Goal: Task Accomplishment & Management: Manage account settings

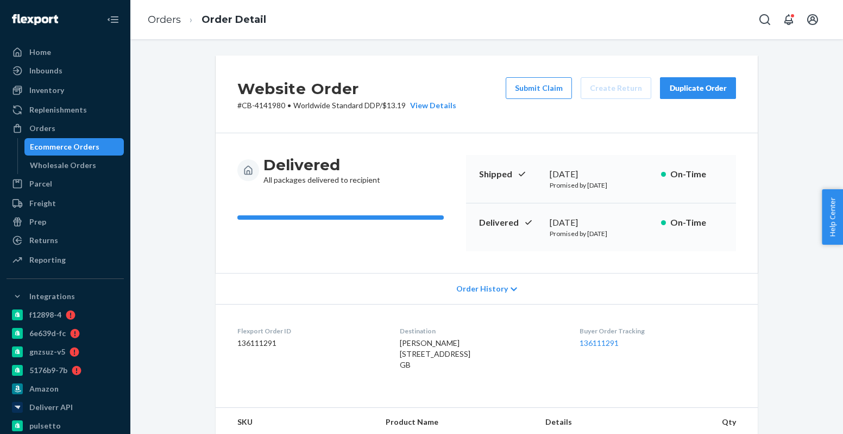
click at [106, 146] on div "Ecommerce Orders" at bounding box center [75, 146] width 98 height 15
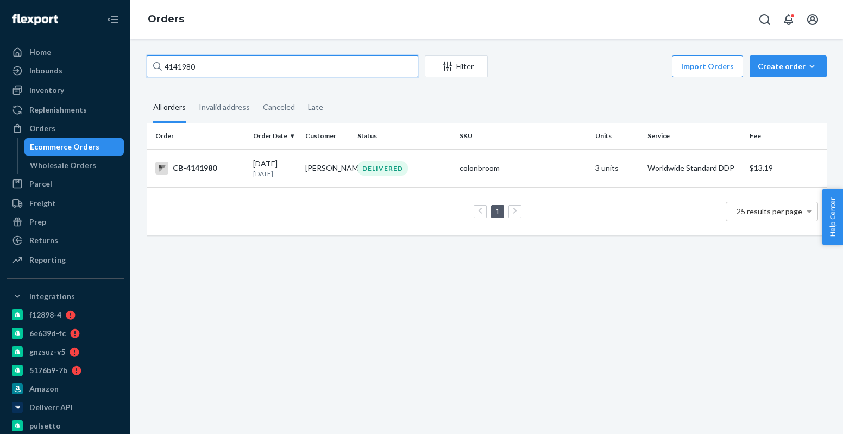
paste input "20200"
type input "4202000"
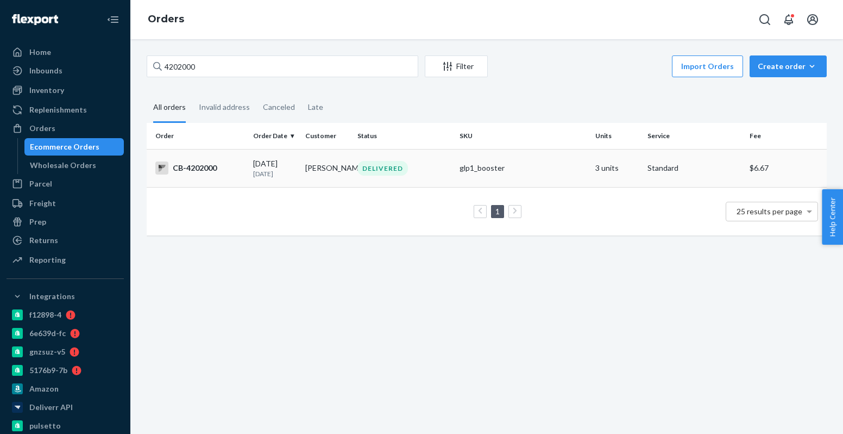
click at [339, 173] on td "[PERSON_NAME]" at bounding box center [327, 168] width 52 height 38
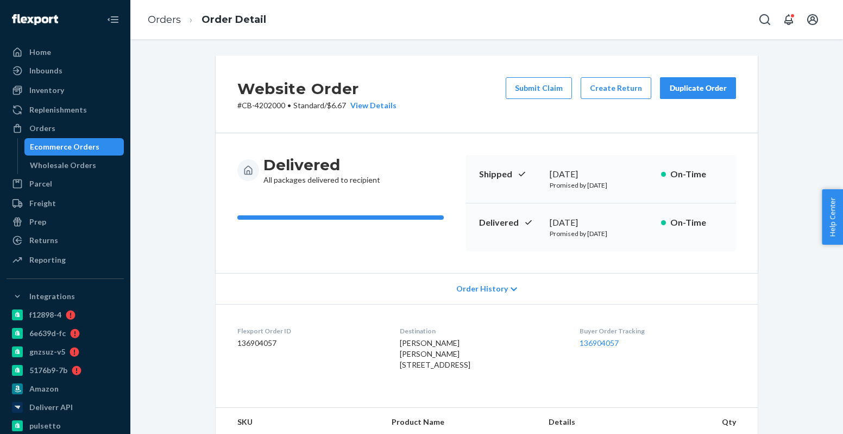
scroll to position [36, 0]
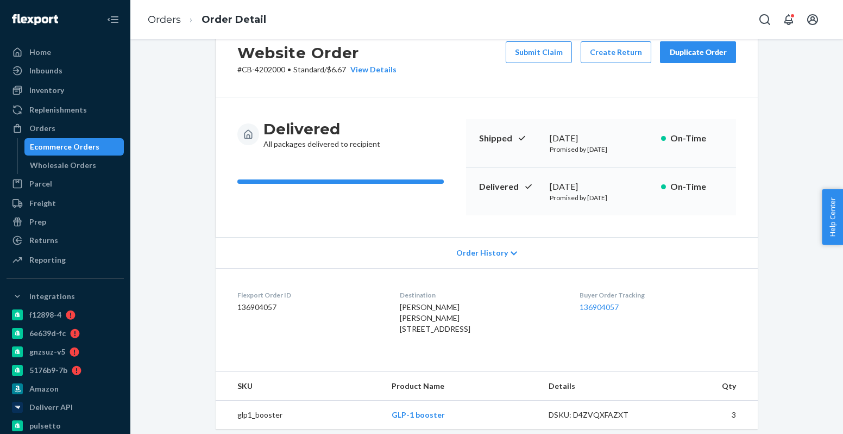
click at [686, 61] on button "Duplicate Order" at bounding box center [698, 52] width 76 height 22
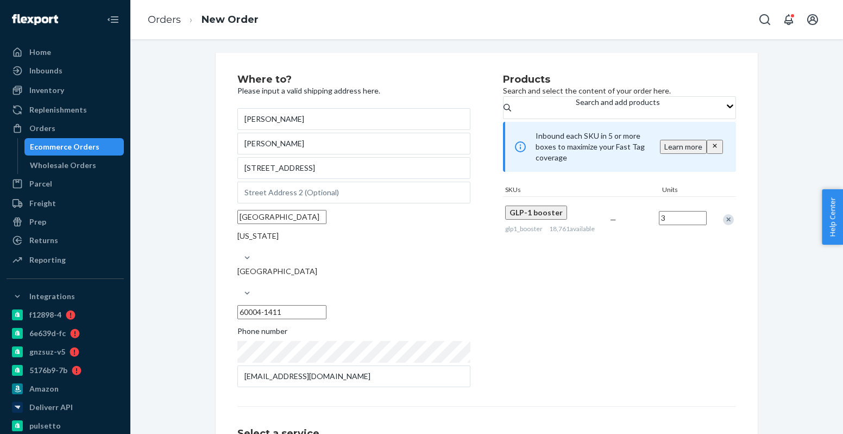
scroll to position [3, 0]
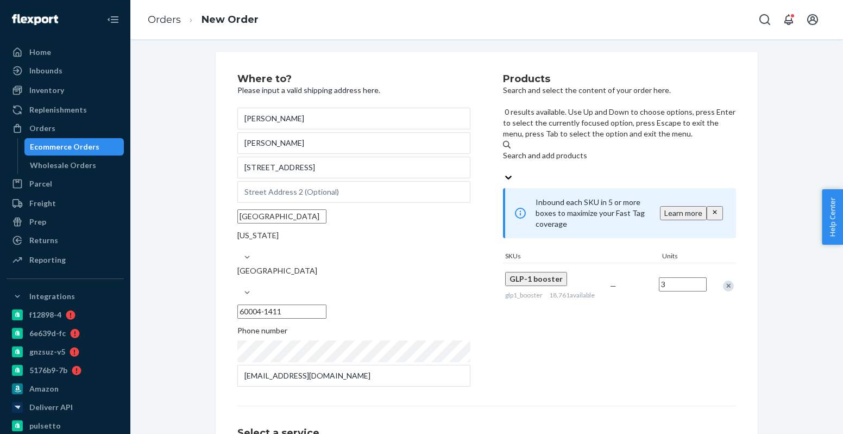
click at [567, 150] on div "Search and add products" at bounding box center [619, 155] width 233 height 11
click at [504, 161] on input "0 results available. Use Up and Down to choose options, press Enter to select t…" at bounding box center [503, 166] width 1 height 11
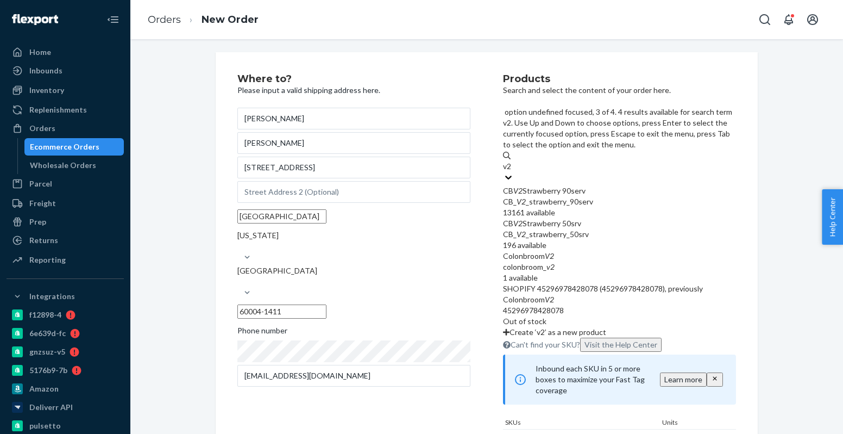
type input "v2"
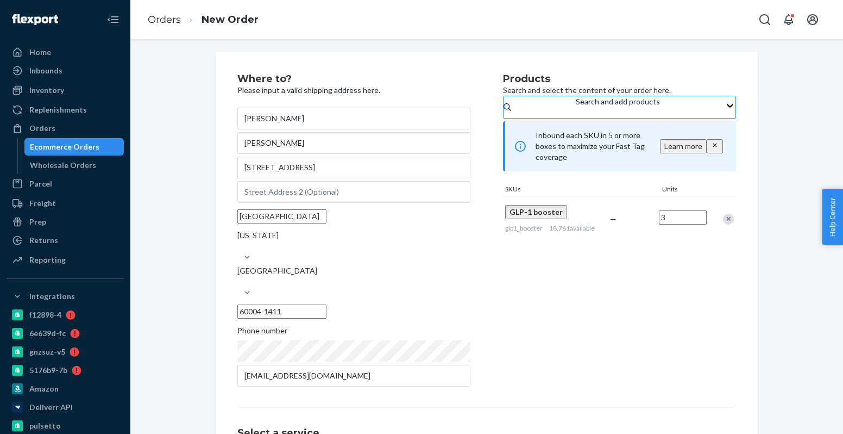
click at [91, 149] on div "Ecommerce Orders" at bounding box center [65, 146] width 70 height 11
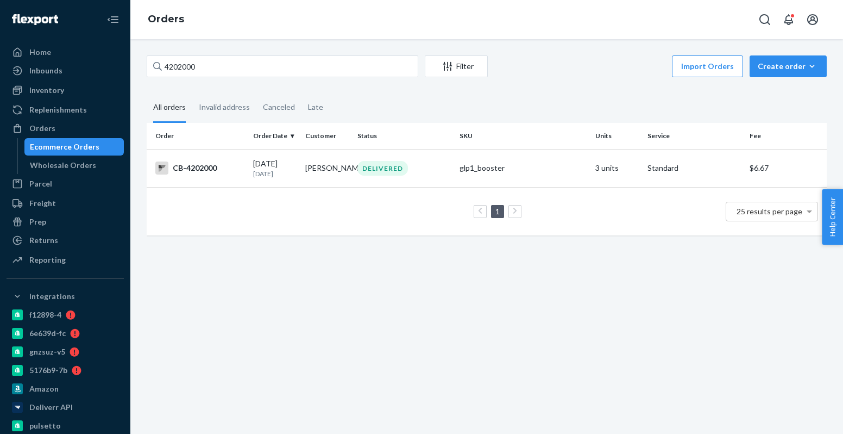
click at [98, 145] on div "Ecommerce Orders" at bounding box center [75, 146] width 98 height 15
click at [204, 66] on input "4202000" at bounding box center [283, 66] width 272 height 22
paste input "3777936"
type input "3777936"
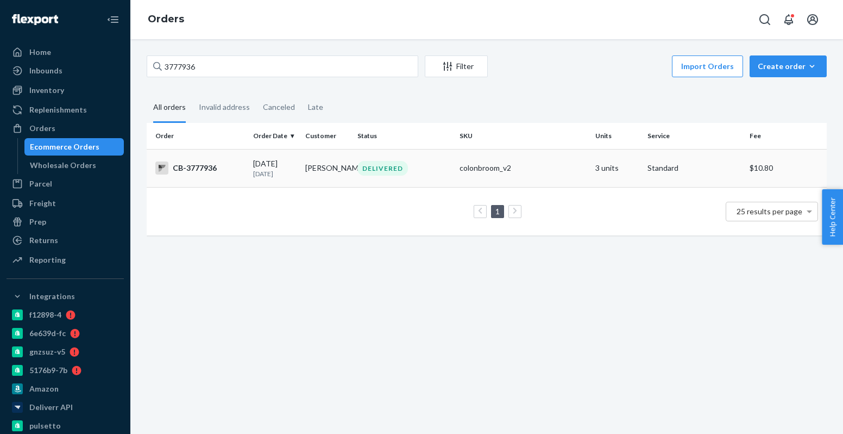
click at [511, 164] on div "colonbroom_v2" at bounding box center [523, 168] width 127 height 11
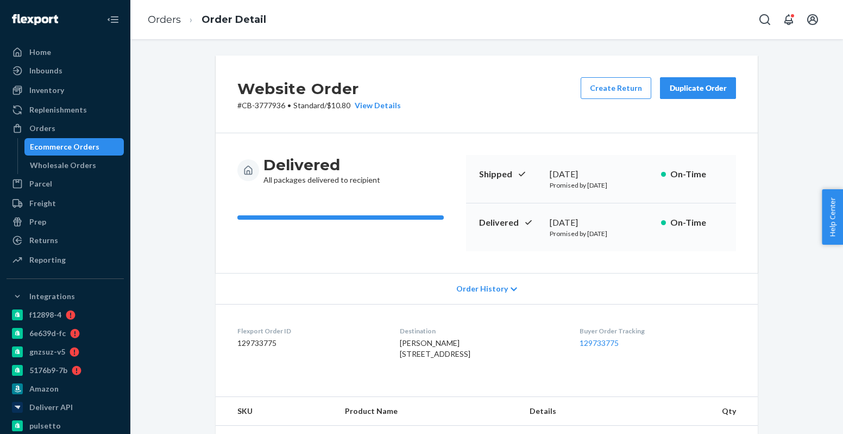
click at [730, 90] on button "Duplicate Order" at bounding box center [698, 88] width 76 height 22
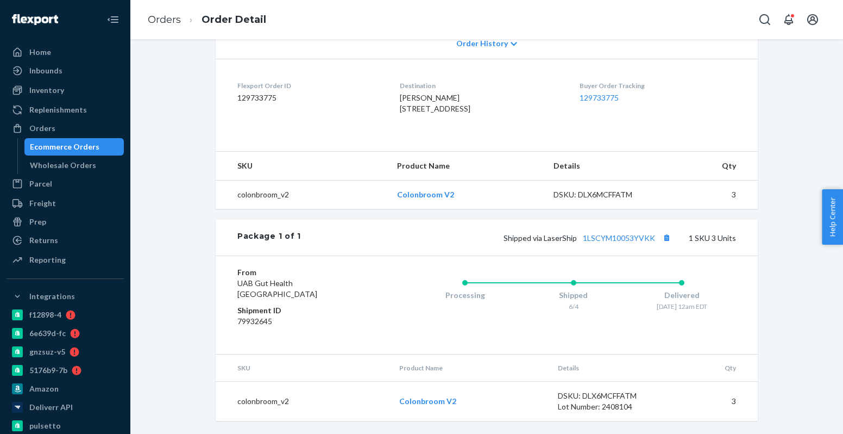
scroll to position [267, 0]
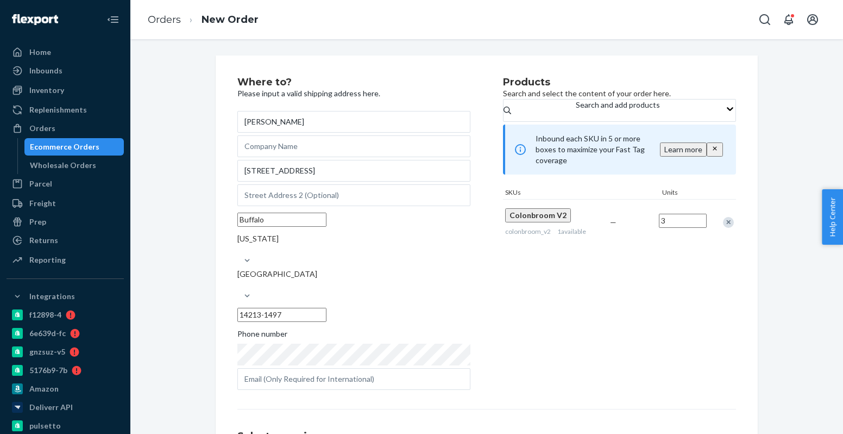
click at [79, 146] on div "Ecommerce Orders" at bounding box center [65, 146] width 70 height 11
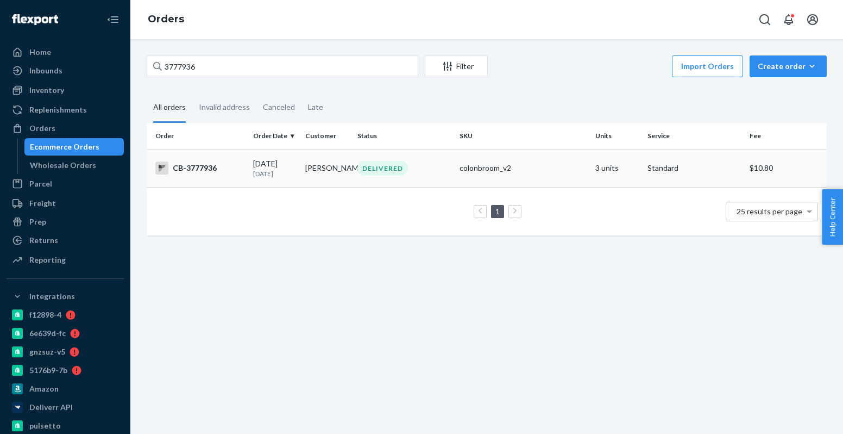
click at [479, 171] on div "colonbroom_v2" at bounding box center [523, 168] width 127 height 11
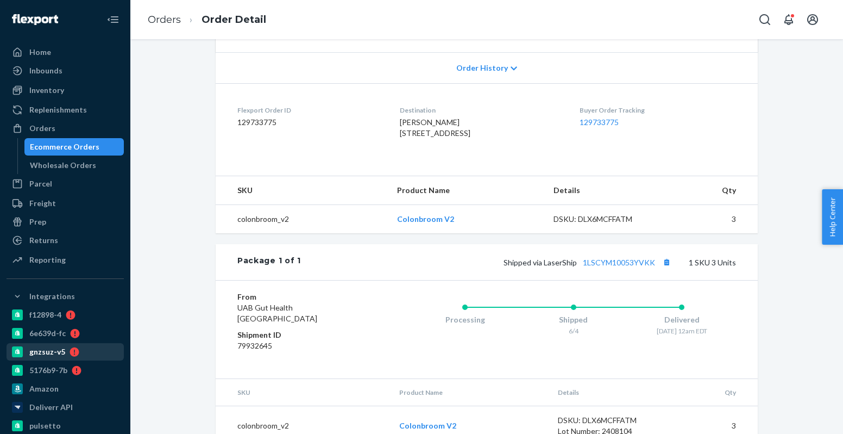
scroll to position [267, 0]
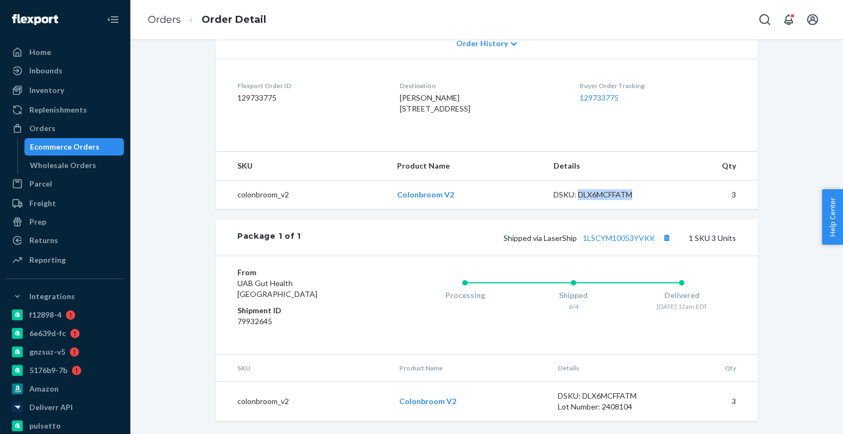
click at [78, 145] on div "Ecommerce Orders" at bounding box center [65, 146] width 70 height 11
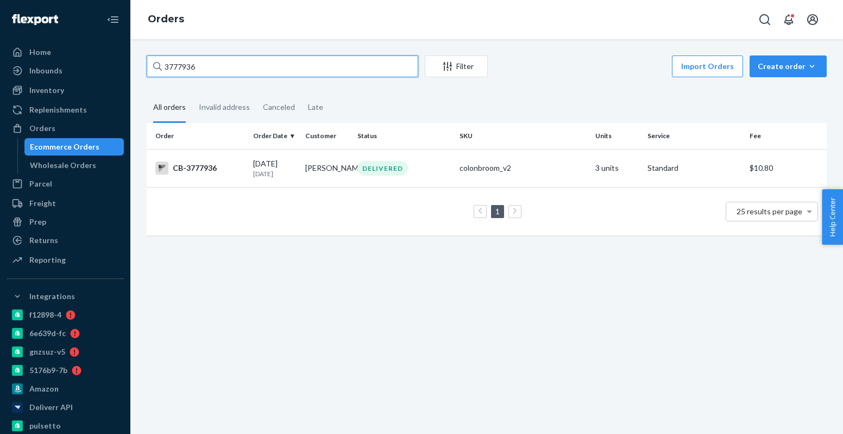
paste input "4138820"
paste input "91045"
type input "4191045"
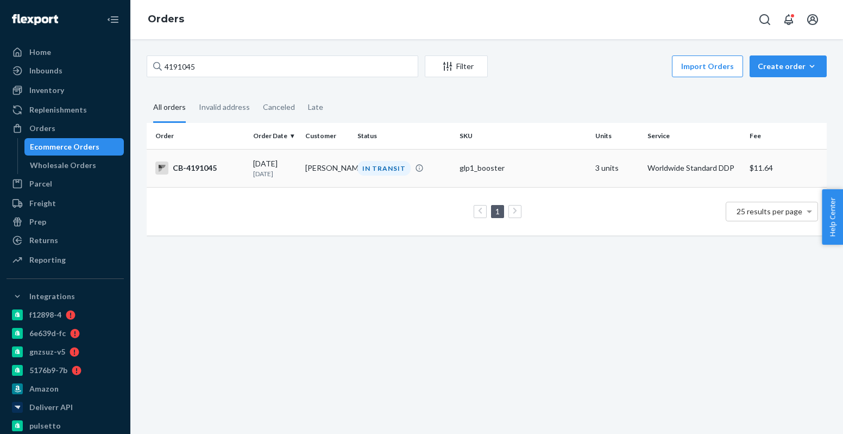
click at [278, 165] on div "[DATE] [DATE]" at bounding box center [274, 168] width 43 height 20
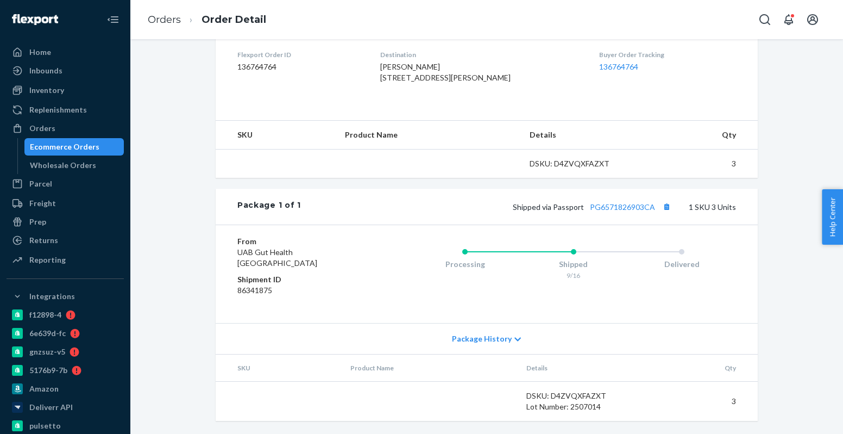
scroll to position [285, 0]
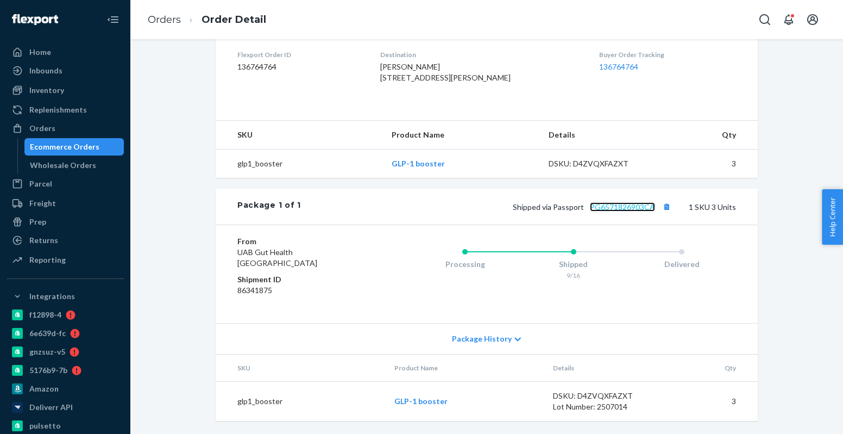
click at [638, 211] on link "PG6571826903CA" at bounding box center [622, 206] width 65 height 9
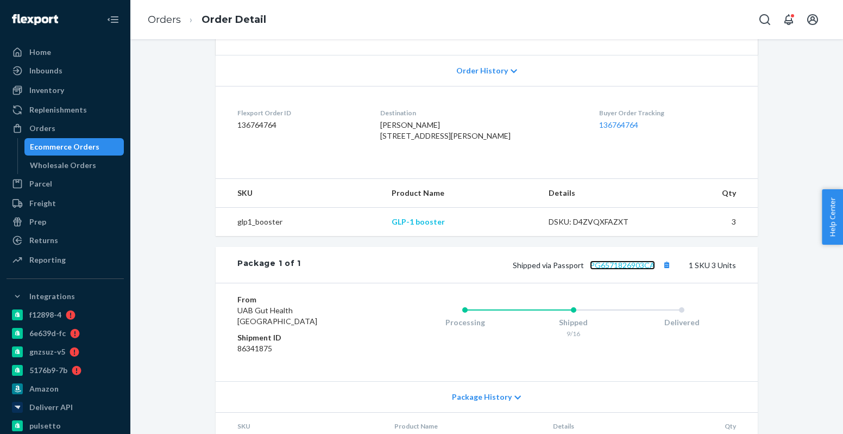
scroll to position [216, 0]
click at [93, 152] on div "Ecommerce Orders" at bounding box center [75, 146] width 98 height 15
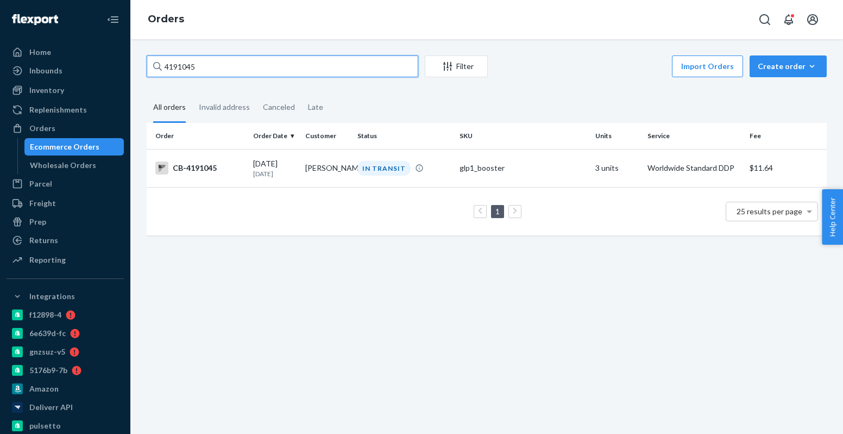
paste input "209343"
type input "4209343"
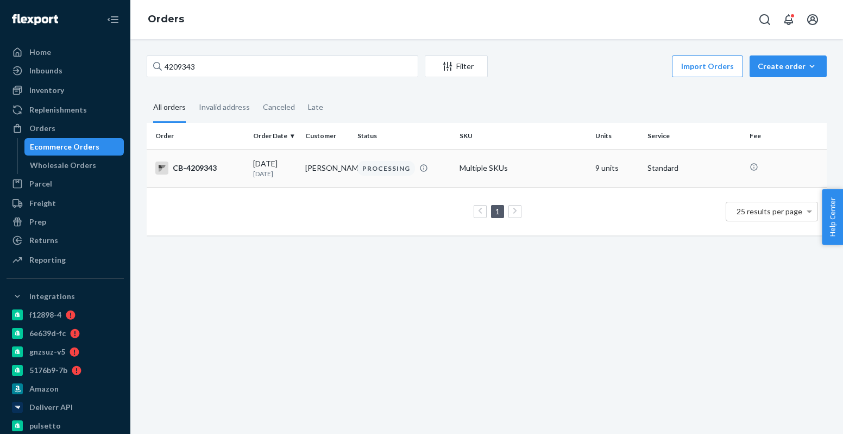
click at [270, 181] on td "[DATE] [DATE]" at bounding box center [275, 168] width 52 height 38
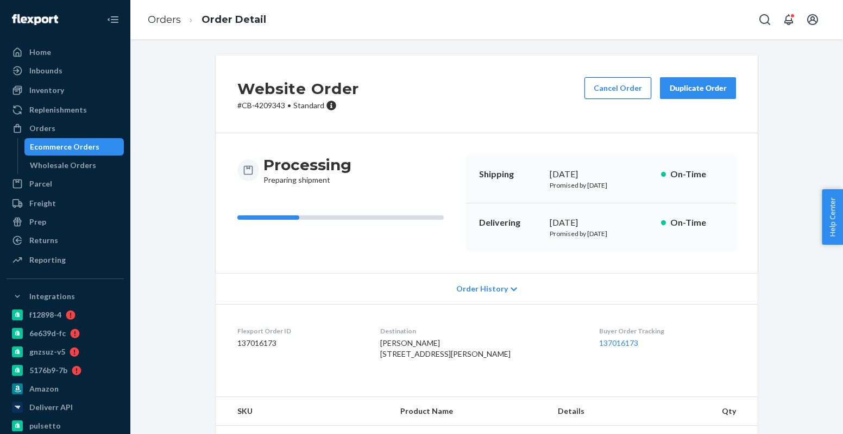
click at [608, 90] on button "Cancel Order" at bounding box center [618, 88] width 67 height 22
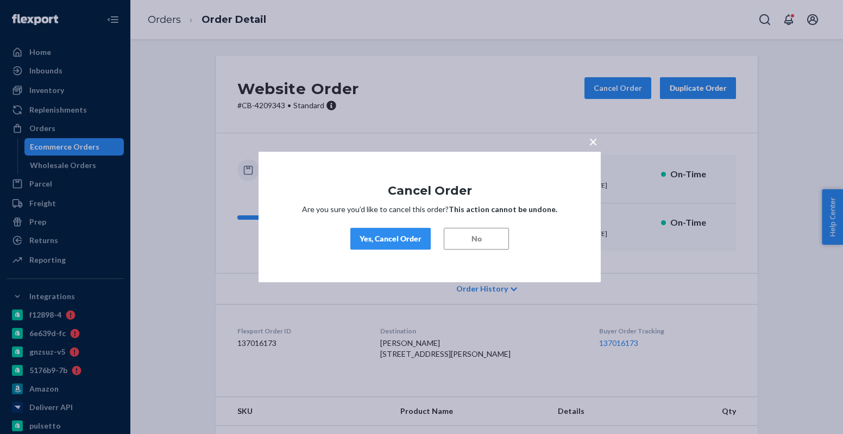
click at [408, 241] on div "Yes, Cancel Order" at bounding box center [391, 238] width 62 height 11
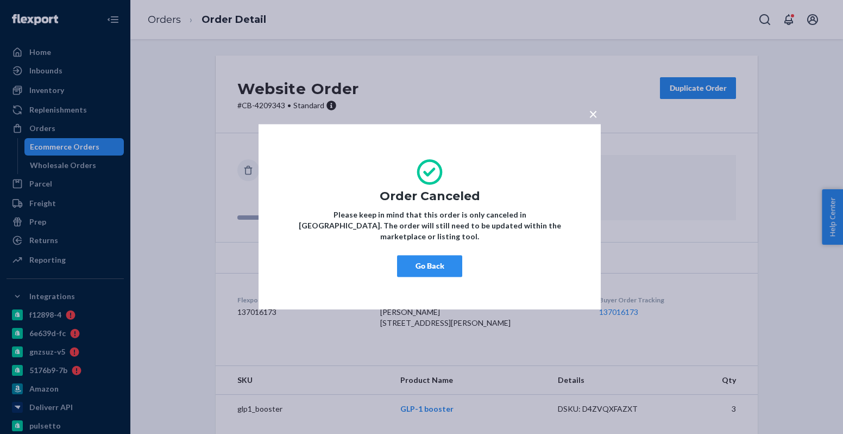
click at [426, 270] on button "Go Back" at bounding box center [429, 266] width 65 height 22
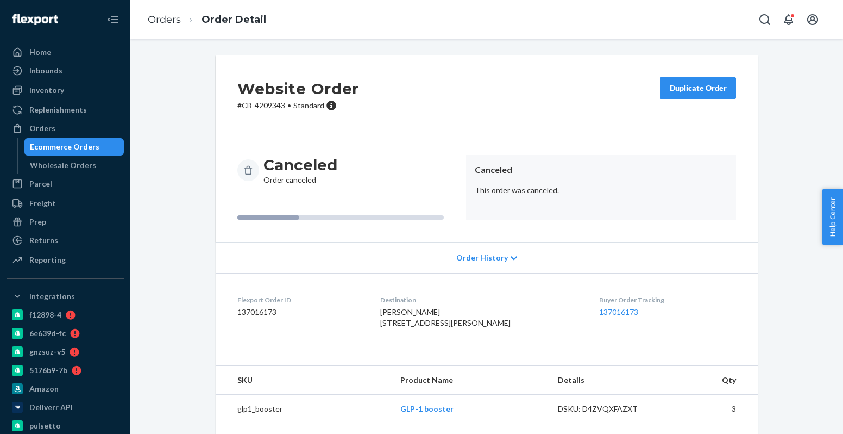
click at [103, 143] on div "Ecommerce Orders" at bounding box center [75, 146] width 98 height 15
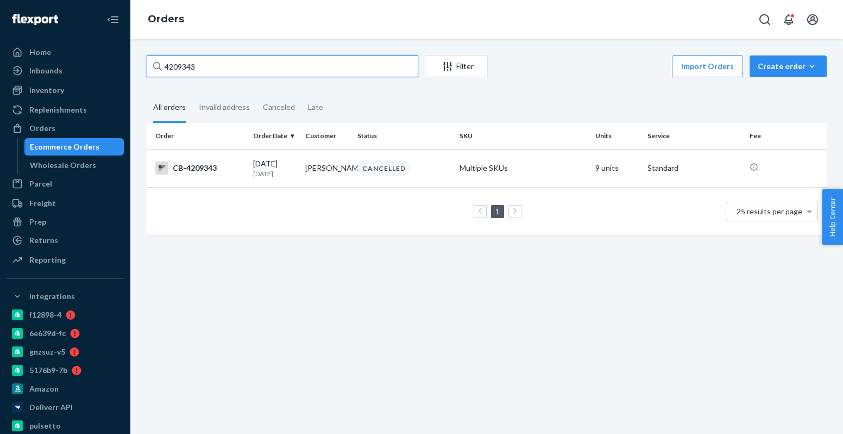
paste input "197681"
type input "4197681"
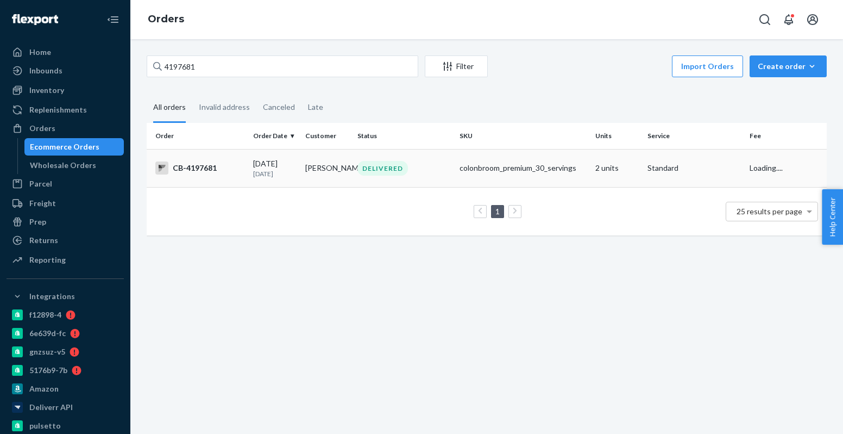
click at [353, 172] on td "DELIVERED" at bounding box center [404, 168] width 102 height 38
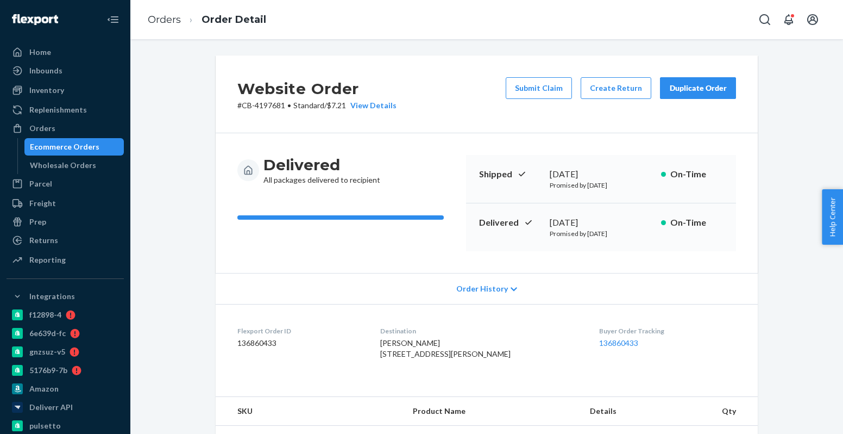
click at [378, 165] on div "Delivered All packages delivered to recipient" at bounding box center [348, 170] width 220 height 30
click at [619, 86] on button "Create Return" at bounding box center [616, 88] width 71 height 22
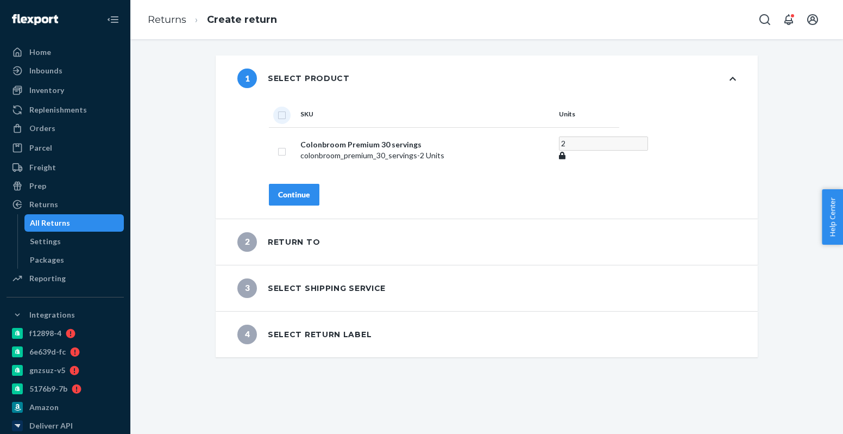
click at [283, 114] on input "checkbox" at bounding box center [282, 113] width 9 height 11
checkbox input "true"
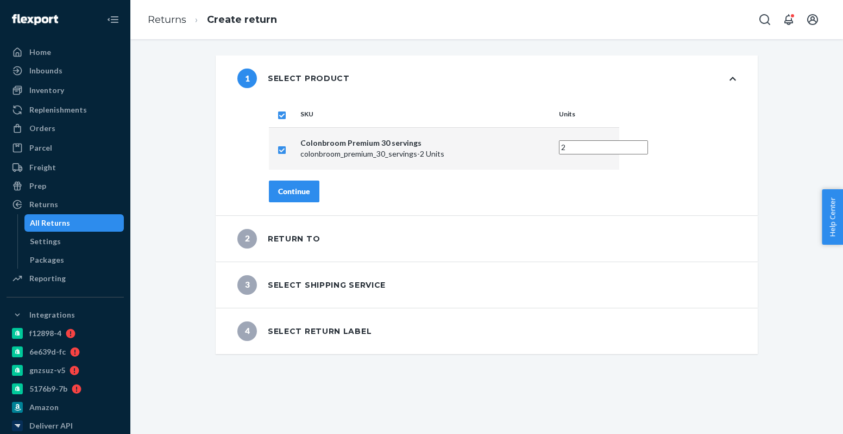
click at [284, 198] on button "Continue" at bounding box center [294, 191] width 51 height 22
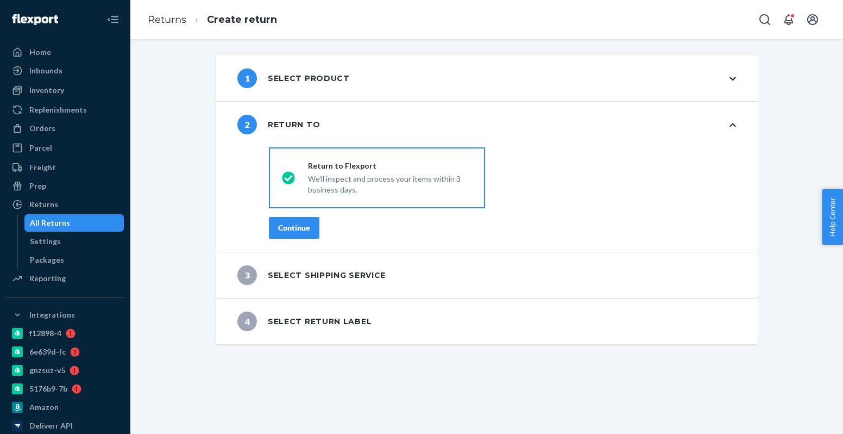
click at [295, 227] on div "Continue" at bounding box center [294, 227] width 32 height 11
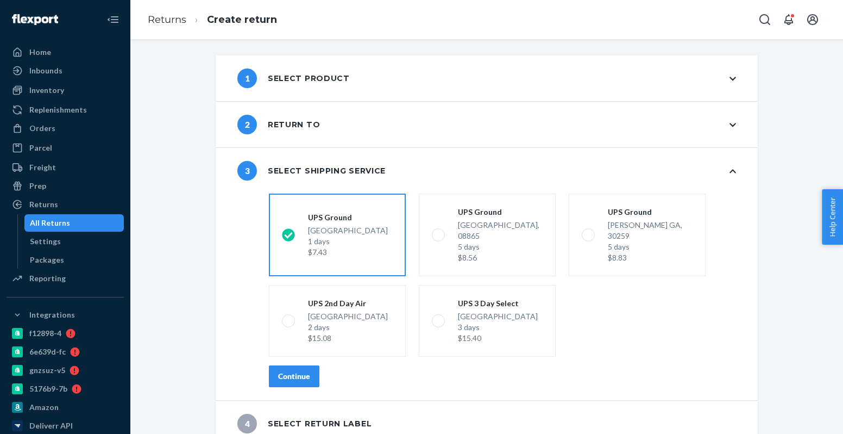
click at [305, 371] on div "Continue" at bounding box center [294, 376] width 32 height 11
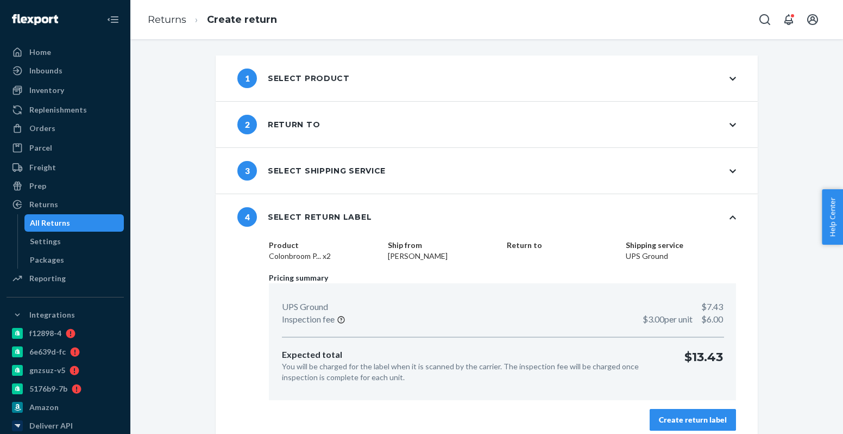
scroll to position [10, 0]
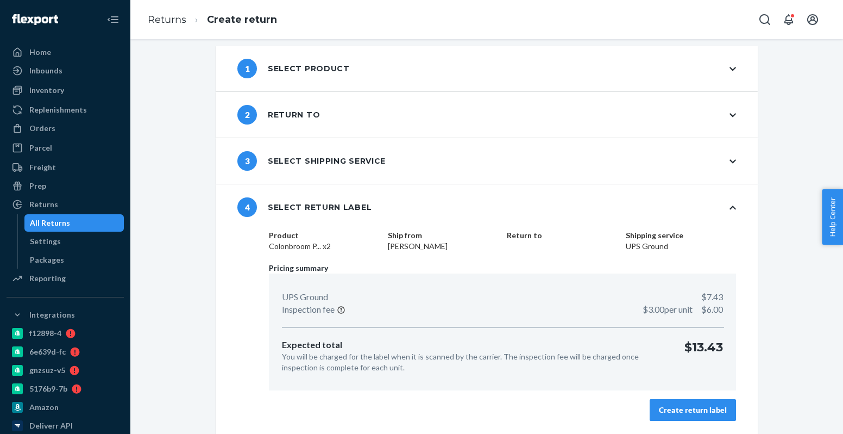
click at [711, 406] on div "Create return label" at bounding box center [693, 409] width 68 height 11
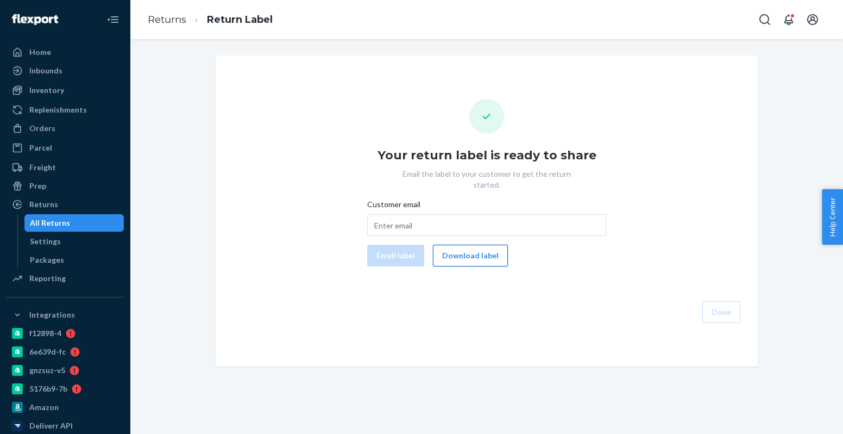
click at [491, 252] on button "Download label" at bounding box center [470, 256] width 75 height 22
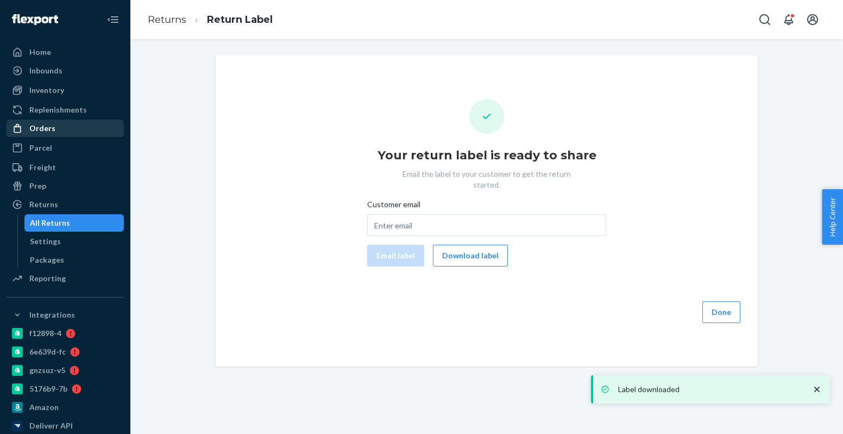
click at [58, 128] on div "Orders" at bounding box center [65, 128] width 115 height 15
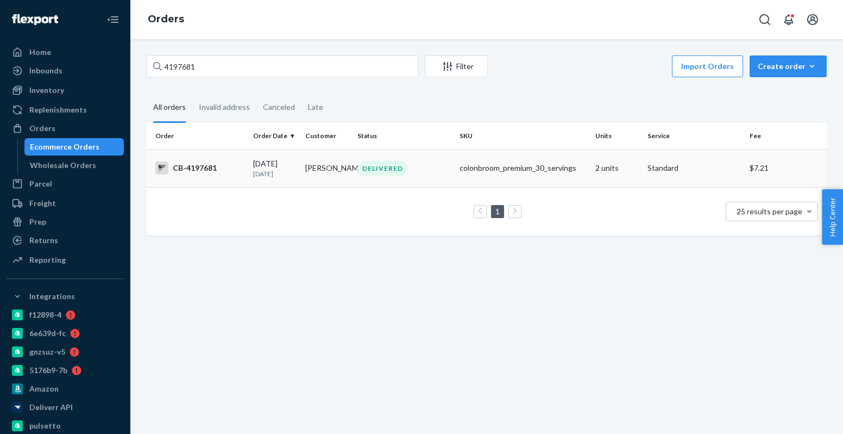
click at [277, 164] on div "[DATE] [DATE]" at bounding box center [274, 168] width 43 height 20
